Goal: Task Accomplishment & Management: Complete application form

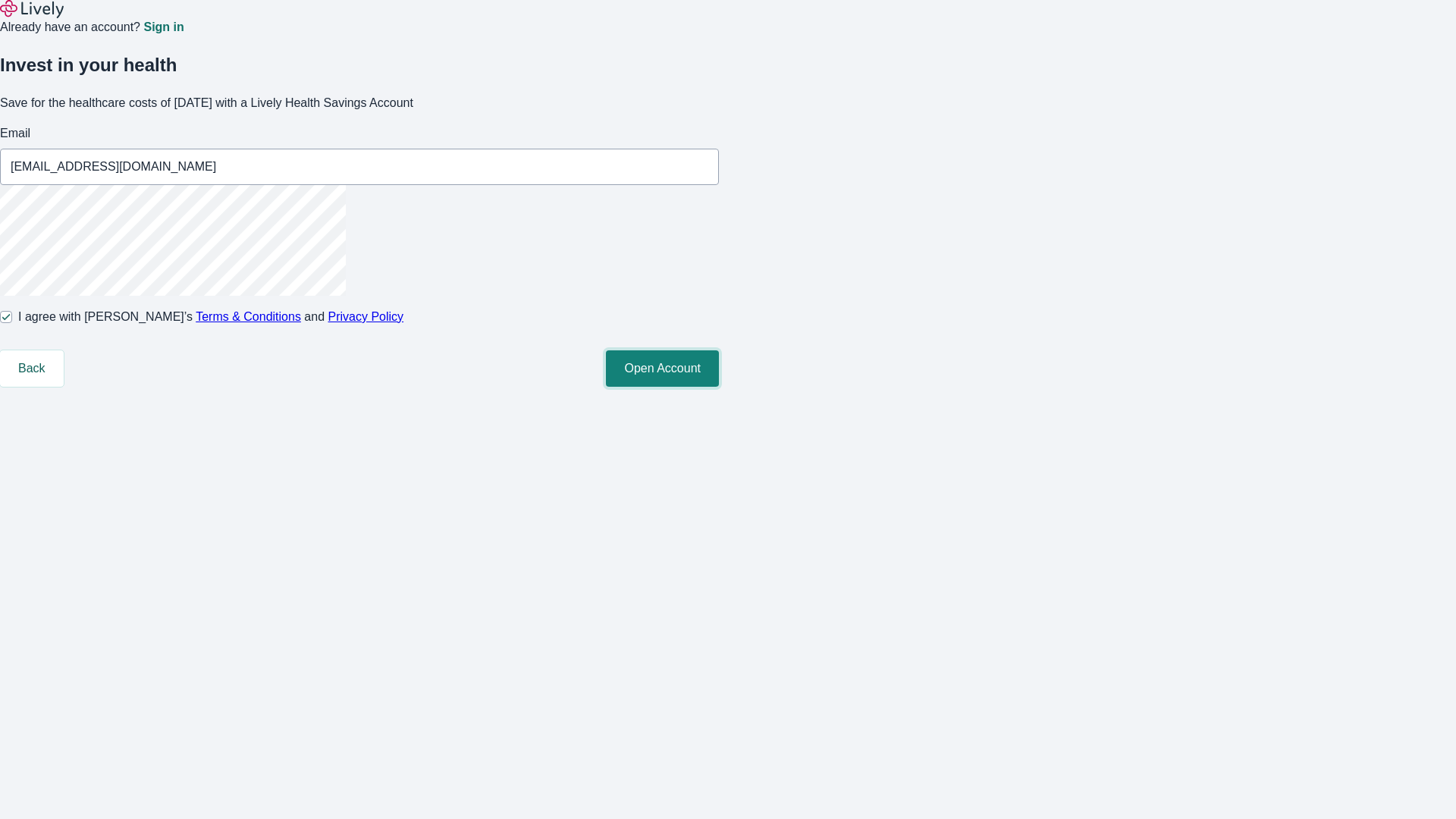
click at [719, 387] on button "Open Account" at bounding box center [662, 369] width 113 height 36
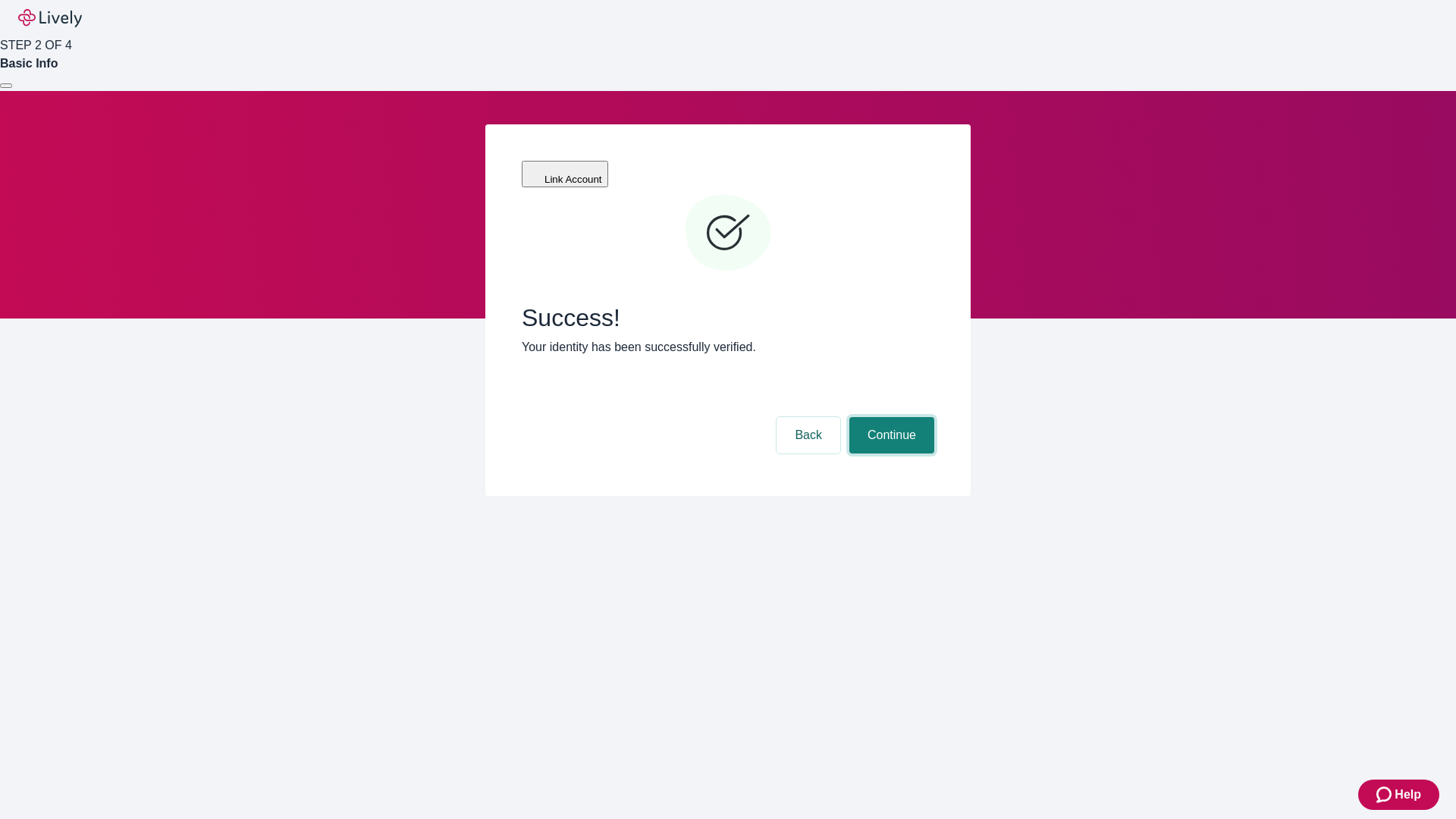
click at [890, 417] on button "Continue" at bounding box center [892, 436] width 85 height 36
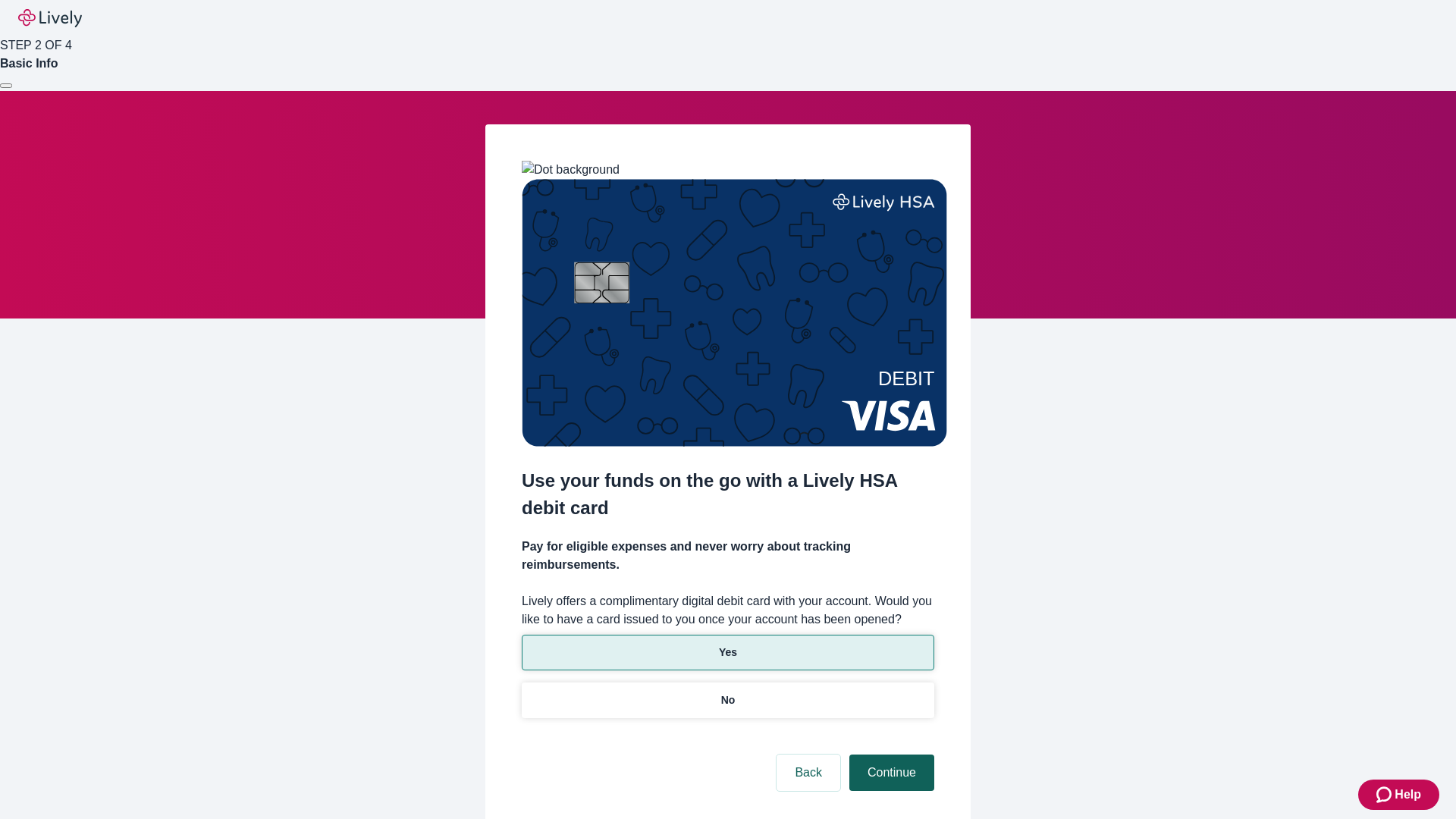
click at [727, 693] on p "No" at bounding box center [728, 700] width 14 height 16
click at [890, 755] on button "Continue" at bounding box center [892, 773] width 85 height 36
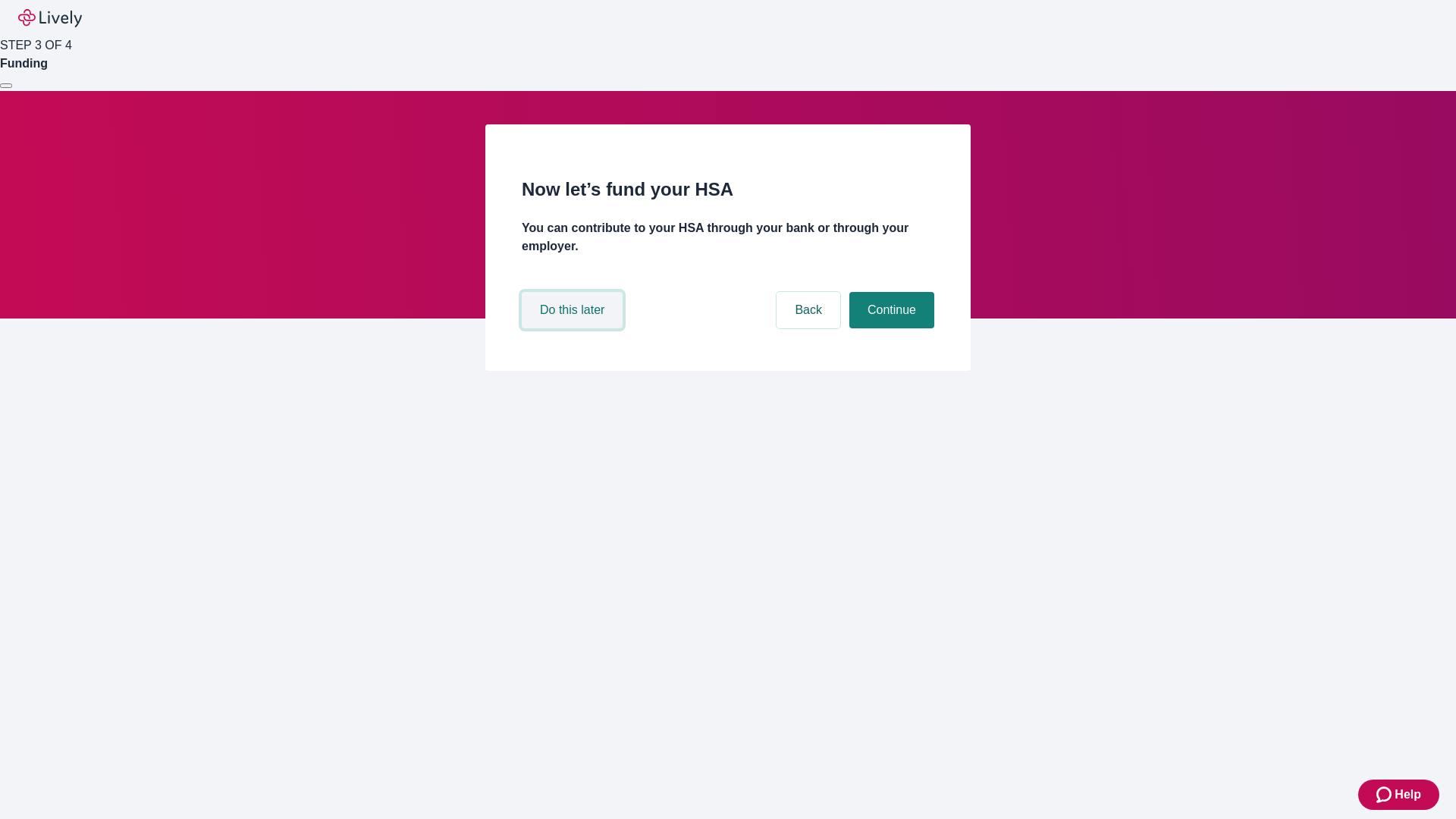
click at [574, 328] on button "Do this later" at bounding box center [572, 310] width 101 height 36
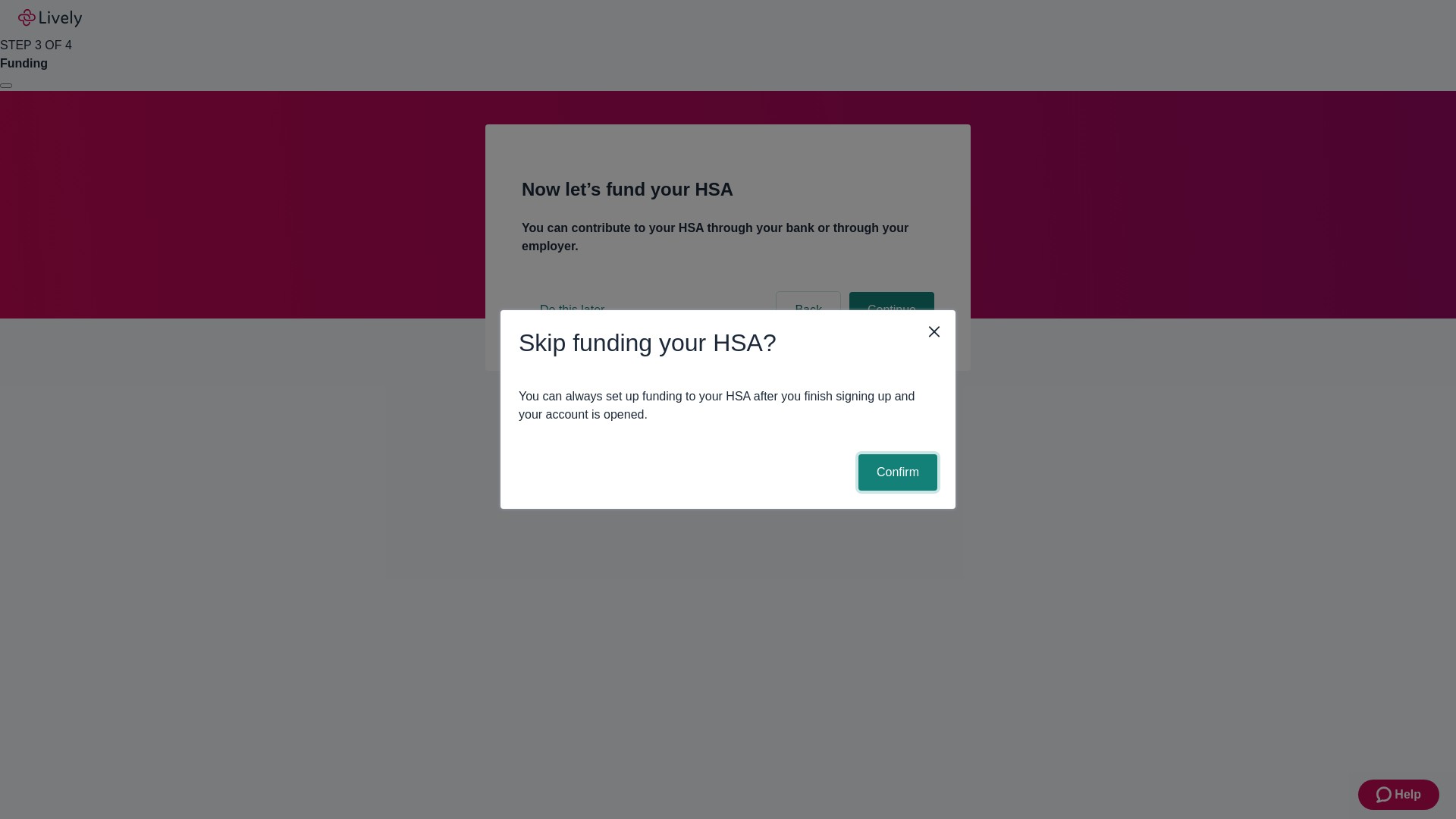
click at [896, 473] on button "Confirm" at bounding box center [897, 473] width 79 height 36
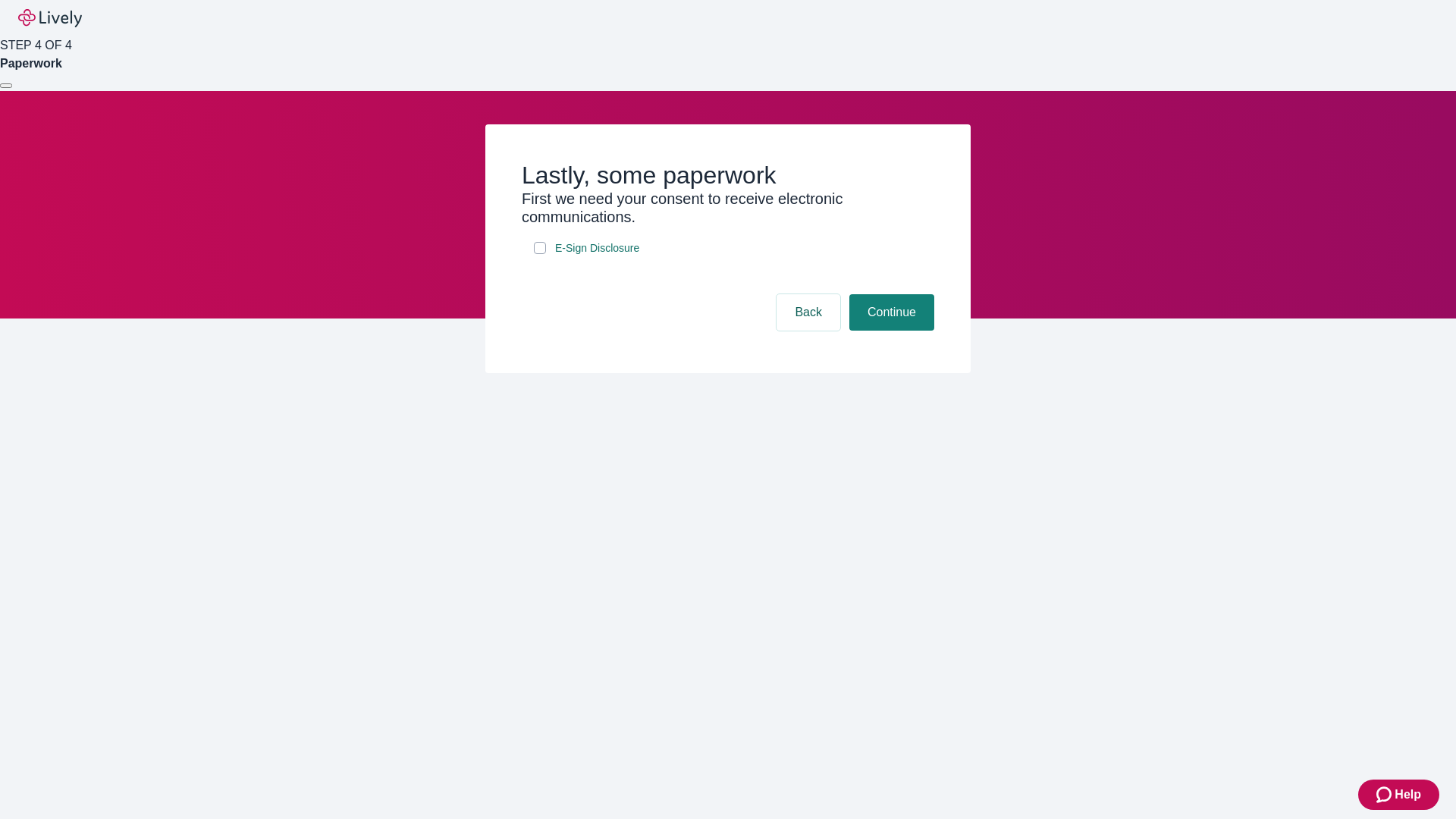
click at [540, 254] on input "E-Sign Disclosure" at bounding box center [540, 248] width 12 height 12
checkbox input "true"
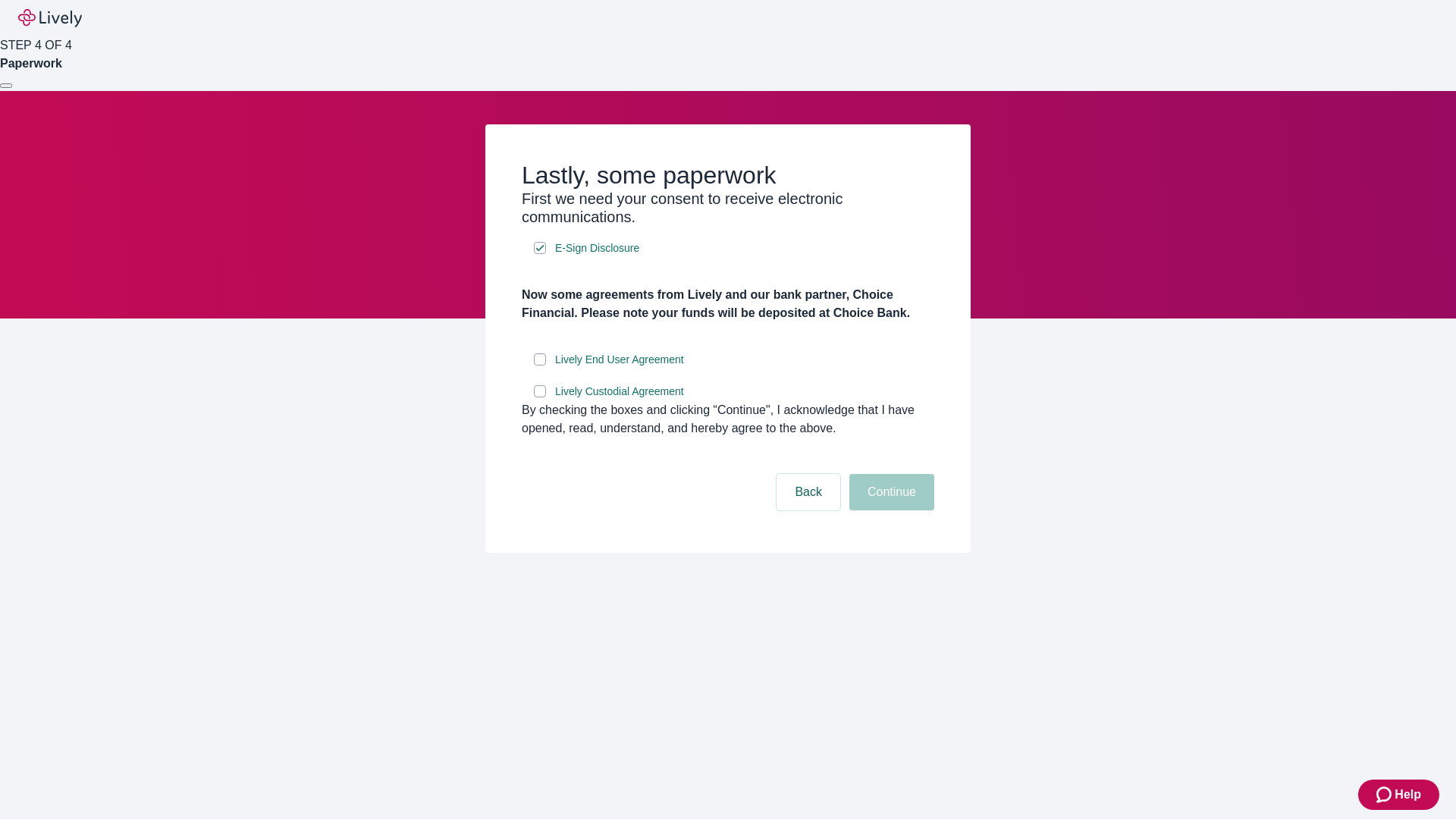
click at [540, 365] on input "Lively End User Agreement" at bounding box center [540, 360] width 12 height 12
checkbox input "true"
click at [540, 398] on input "Lively Custodial Agreement" at bounding box center [540, 391] width 12 height 12
checkbox input "true"
click at [890, 511] on button "Continue" at bounding box center [892, 493] width 85 height 36
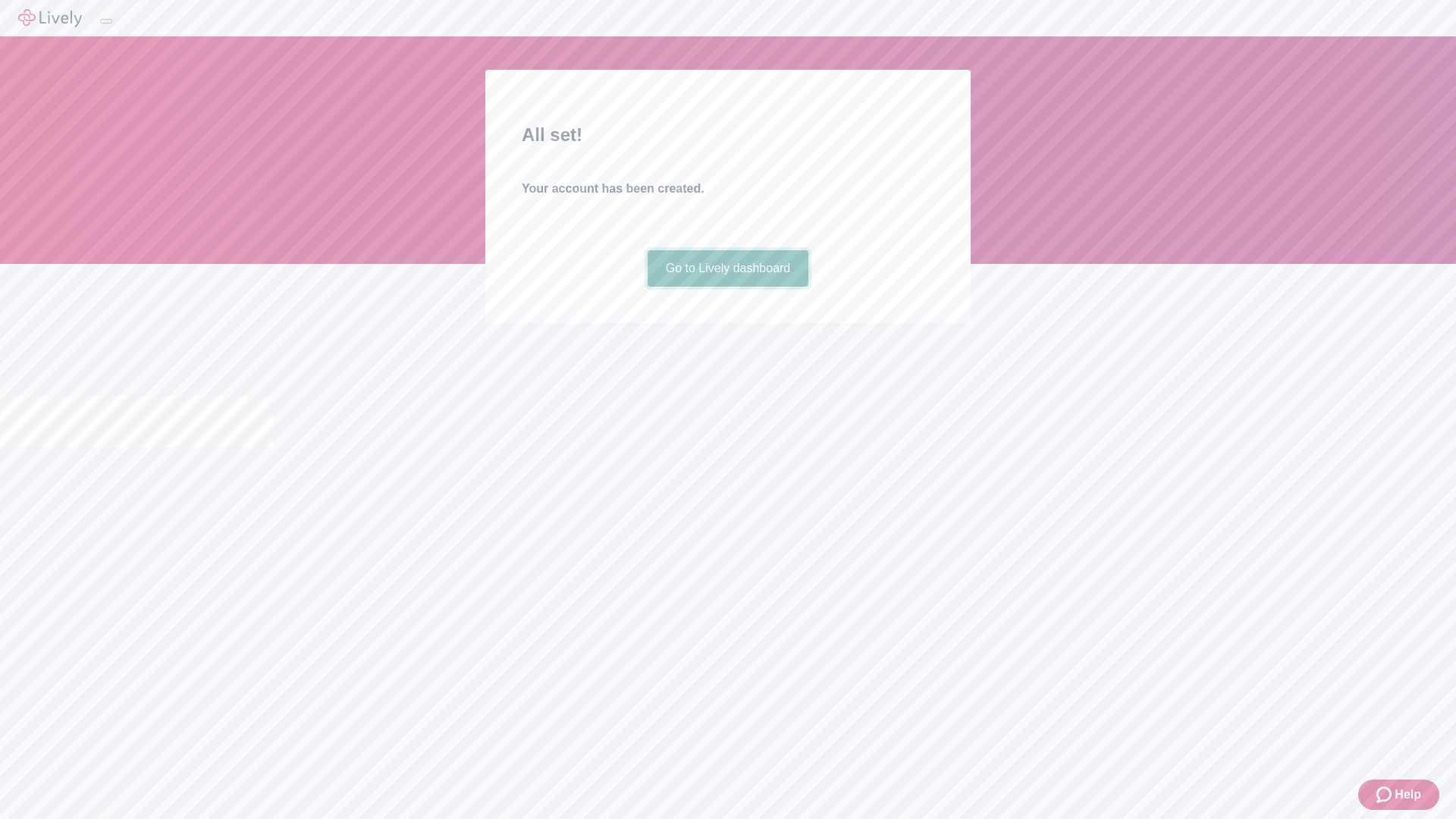
click at [727, 287] on link "Go to Lively dashboard" at bounding box center [728, 269] width 161 height 36
